Goal: Transaction & Acquisition: Obtain resource

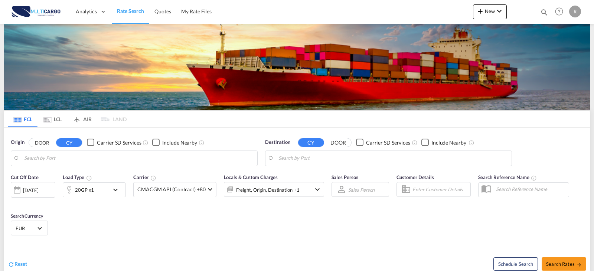
type input "Leixoes, PTLEI"
type input "[GEOGRAPHIC_DATA], COCTG"
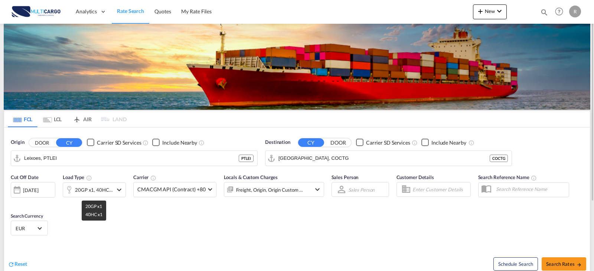
click at [96, 189] on div "20GP x1, 40HC x1" at bounding box center [94, 190] width 38 height 10
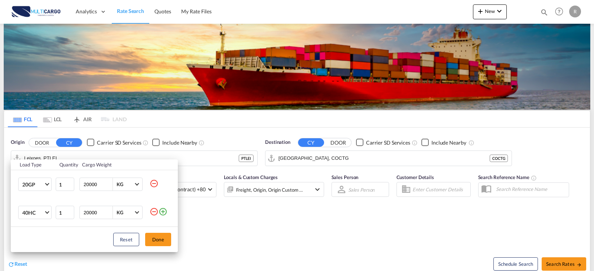
click at [156, 186] on md-icon "icon-minus-circle-outline" at bounding box center [154, 183] width 9 height 9
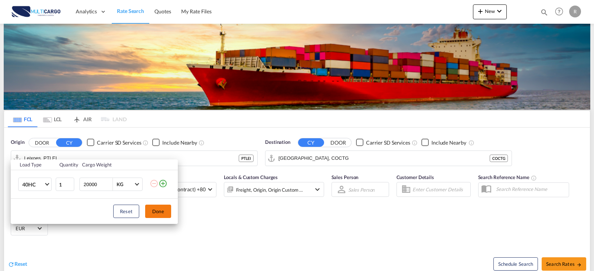
click at [151, 211] on button "Done" at bounding box center [158, 211] width 26 height 13
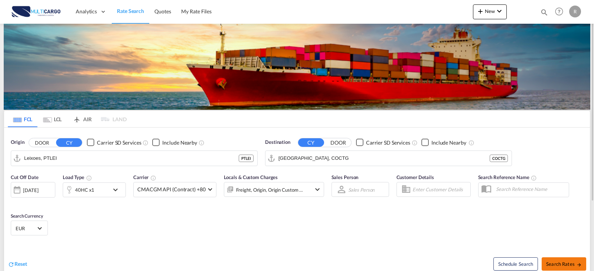
click at [563, 269] on button "Search Rates" at bounding box center [563, 263] width 45 height 13
type input "PTLEI to COCTG / [DATE]"
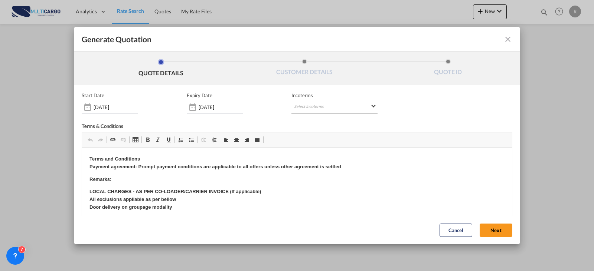
click at [308, 111] on md-select "Select Incoterms CIP - import Carriage and Insurance Paid to FAS - export Free …" at bounding box center [334, 107] width 86 height 13
type md-option "[object Object]"
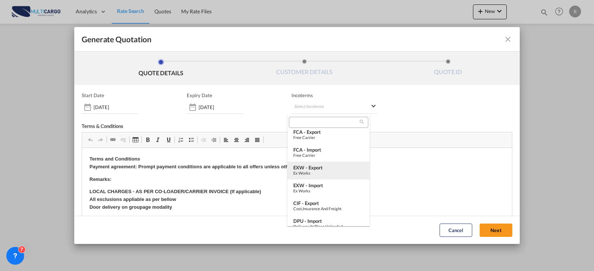
type md-option "[object Object]"
drag, startPoint x: 315, startPoint y: 174, endPoint x: 313, endPoint y: 65, distance: 109.5
click at [315, 174] on div "Ex Works" at bounding box center [328, 173] width 70 height 5
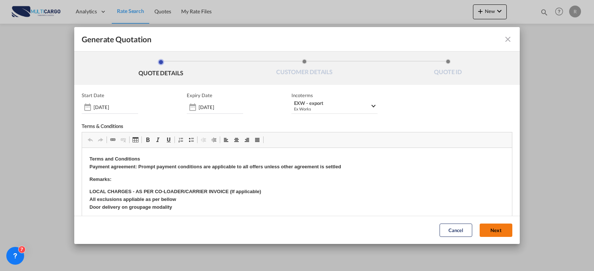
click at [484, 230] on button "Next" at bounding box center [495, 230] width 33 height 13
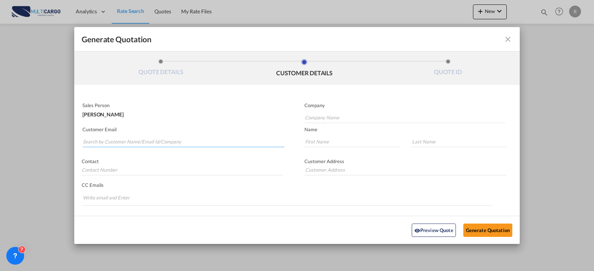
click at [186, 137] on input "Search by Customer Name/Email Id/Company" at bounding box center [183, 141] width 201 height 11
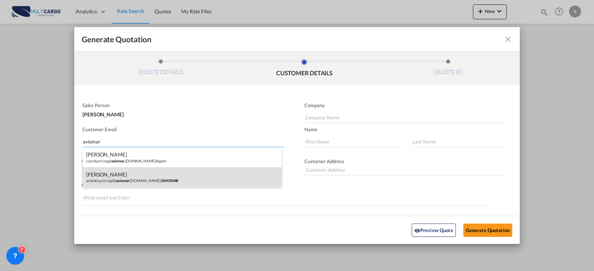
type input "aviomar"
click at [190, 172] on div "[PERSON_NAME] analista.pricing3@ aviomar .[DOMAIN_NAME] | AVIOMAR" at bounding box center [181, 177] width 199 height 20
type input "AVIOMAR"
type input "[EMAIL_ADDRESS][DOMAIN_NAME]"
type input "[PERSON_NAME]"
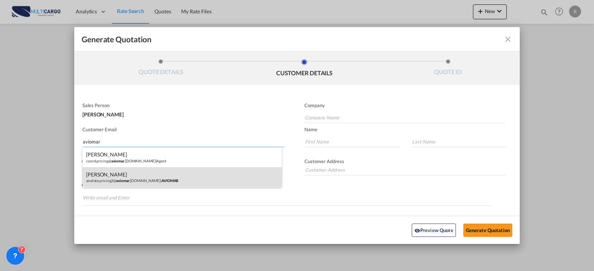
type input "[PERSON_NAME]"
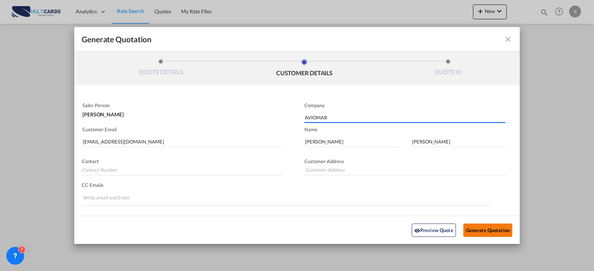
click at [486, 235] on button "Generate Quotation" at bounding box center [487, 229] width 49 height 13
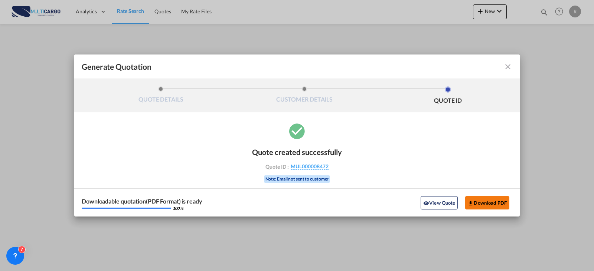
click at [483, 201] on button "Download PDF" at bounding box center [487, 202] width 44 height 13
click at [509, 66] on md-icon "icon-close fg-AAA8AD cursor m-0" at bounding box center [507, 66] width 9 height 9
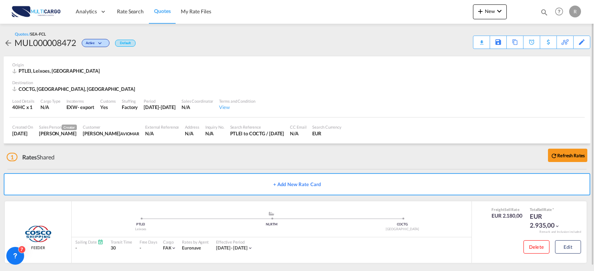
click at [477, 131] on div "Created On [DATE] Sales Person Creator [PERSON_NAME] Customer [PERSON_NAME] AVI…" at bounding box center [296, 131] width 575 height 26
click at [538, 14] on div "Quotes Help Resources Product Release R My Profile Logout" at bounding box center [558, 11] width 47 height 23
click at [535, 12] on div "Quotes Help Resources Product Release R My Profile Logout" at bounding box center [558, 11] width 47 height 23
click at [543, 14] on md-icon "icon-magnify" at bounding box center [544, 12] width 8 height 8
click at [437, 14] on select "Quotes" at bounding box center [425, 12] width 35 height 13
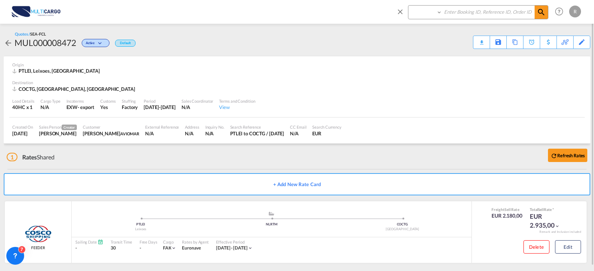
select select "Quotes"
click at [408, 6] on select "Quotes" at bounding box center [425, 12] width 35 height 13
click at [467, 14] on input at bounding box center [488, 12] width 92 height 13
type input "8169"
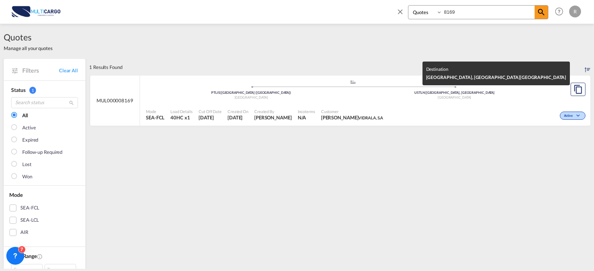
click at [417, 96] on div "[GEOGRAPHIC_DATA]" at bounding box center [454, 97] width 203 height 5
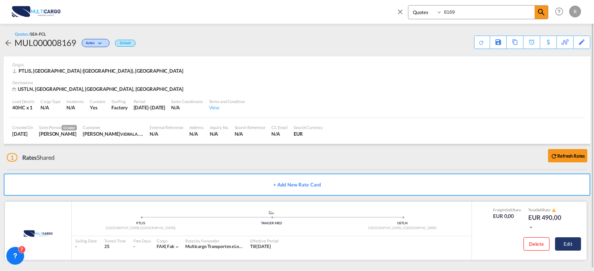
click at [571, 246] on button "Edit" at bounding box center [568, 243] width 26 height 13
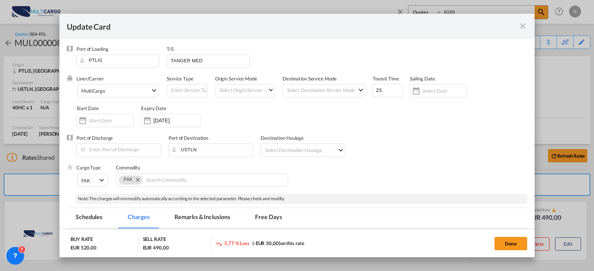
select select "per container"
select select "per B/L"
select select "per container"
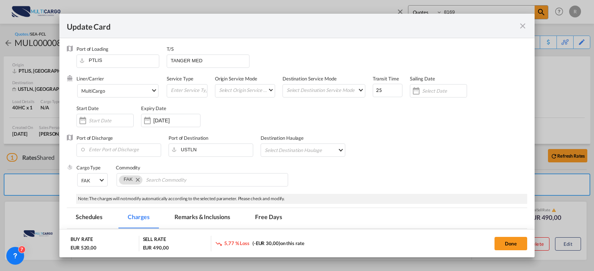
select select "per container"
select select "per shipment"
click at [521, 24] on md-icon "icon-close fg-AAA8AD m-0 pointer" at bounding box center [522, 26] width 9 height 9
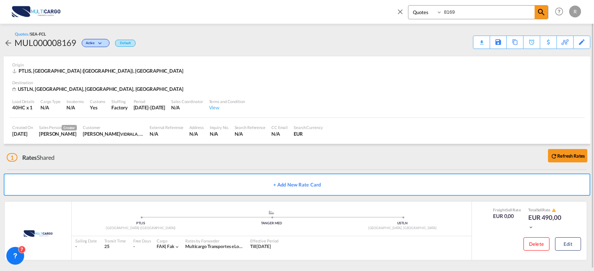
scroll to position [2, 0]
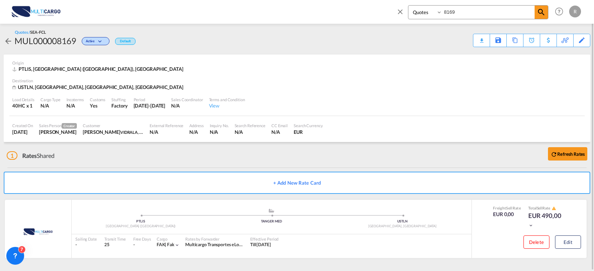
click at [465, 90] on div "USTLN, [GEOGRAPHIC_DATA], [GEOGRAPHIC_DATA], [GEOGRAPHIC_DATA]" at bounding box center [296, 87] width 569 height 7
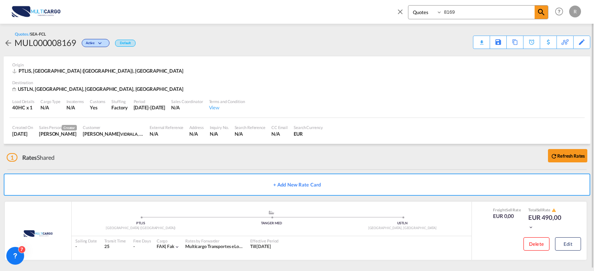
click at [485, 100] on div "Load Details 40HC x 1 Cargo Type N/A Incoterms N/A Customs Yes Stuffing Factory…" at bounding box center [296, 105] width 575 height 25
click at [462, 123] on div "Created On [DATE] Sales Person Creator [PERSON_NAME] Customer [PERSON_NAME], S.…" at bounding box center [296, 131] width 575 height 26
click at [469, 140] on div "Created On [DATE] Sales Person Creator [PERSON_NAME] Customer [PERSON_NAME], S.…" at bounding box center [296, 131] width 575 height 26
click at [519, 125] on div "Created On [DATE] Sales Person Creator [PERSON_NAME] Customer [PERSON_NAME], S.…" at bounding box center [296, 131] width 575 height 26
